Goal: Navigation & Orientation: Go to known website

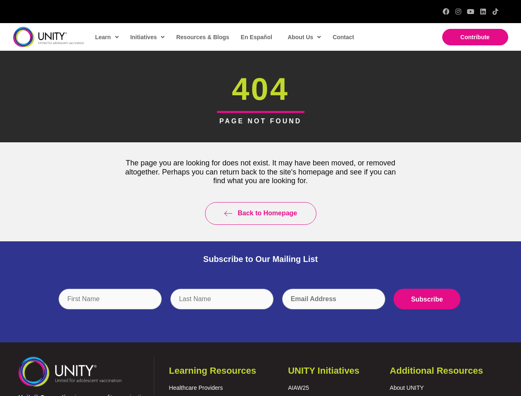
click at [260, 198] on div "Back to Homepage" at bounding box center [260, 213] width 293 height 39
click at [261, 305] on input "text" at bounding box center [221, 299] width 103 height 21
